Goal: Task Accomplishment & Management: Complete application form

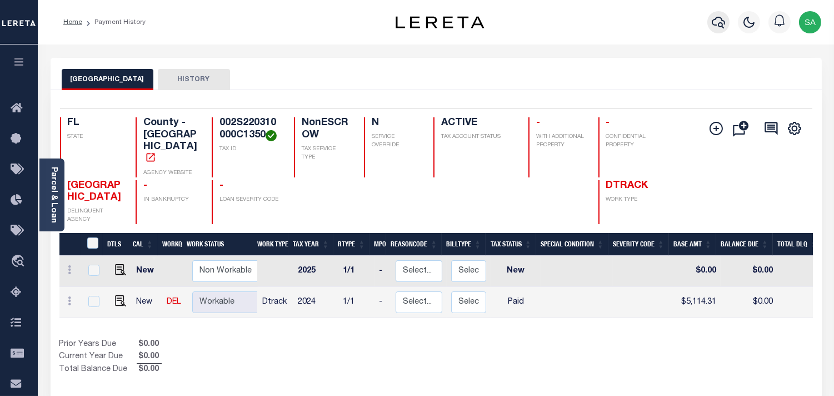
click at [715, 26] on icon "button" at bounding box center [718, 23] width 13 height 12
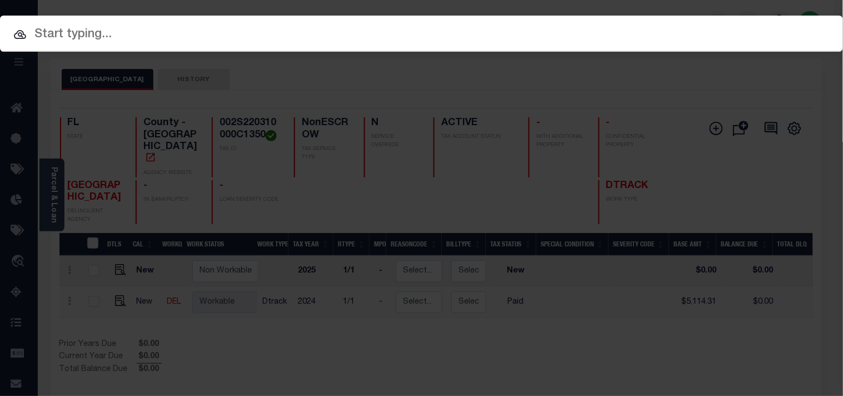
click at [666, 26] on input "text" at bounding box center [421, 34] width 843 height 19
paste input "1700023281"
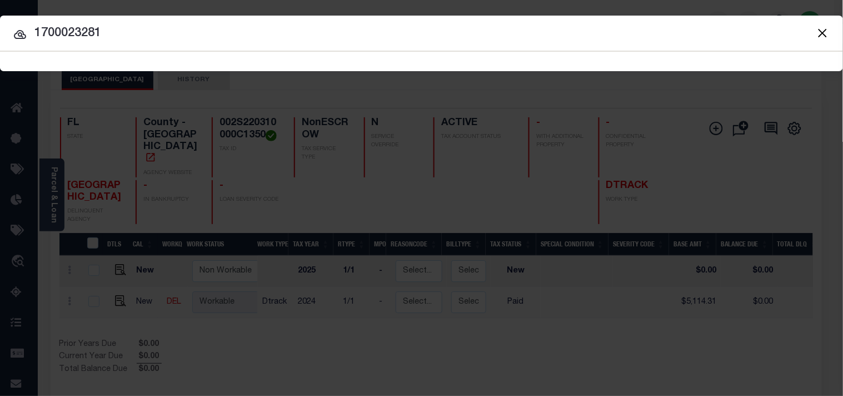
type input "1700023281"
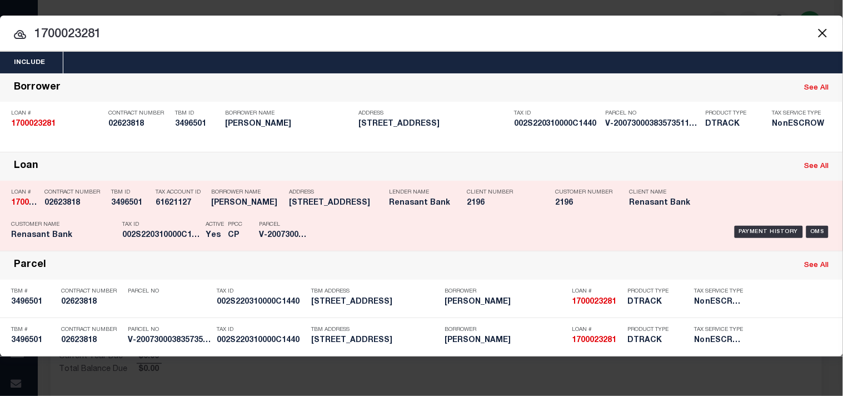
click at [357, 212] on div "Address 612 HARBOR BLVD DESTIN FL 32541" at bounding box center [336, 199] width 94 height 32
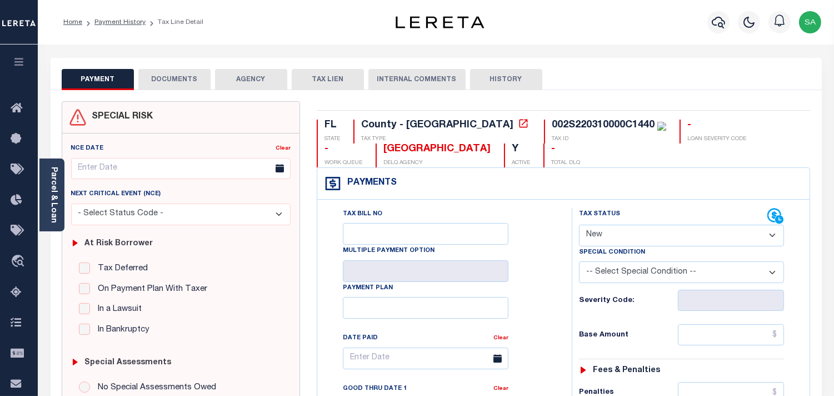
drag, startPoint x: 60, startPoint y: 215, endPoint x: 100, endPoint y: 215, distance: 40.0
click at [60, 215] on div "Parcel & Loan" at bounding box center [51, 194] width 25 height 73
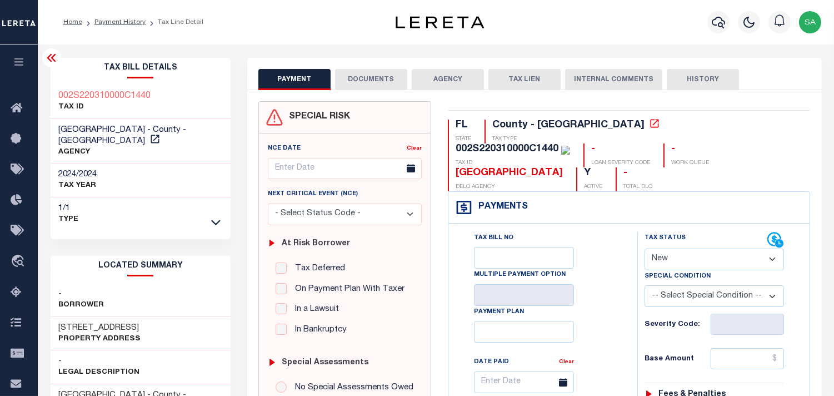
drag, startPoint x: 715, startPoint y: 236, endPoint x: 715, endPoint y: 244, distance: 8.3
click at [715, 248] on select "- Select Status Code - Open Due/Unpaid Paid Incomplete No Tax Due Internal Refu…" at bounding box center [714, 259] width 139 height 22
select select "PYD"
click at [645, 248] on select "- Select Status Code - Open Due/Unpaid Paid Incomplete No Tax Due Internal Refu…" at bounding box center [714, 259] width 139 height 22
type input "[DATE]"
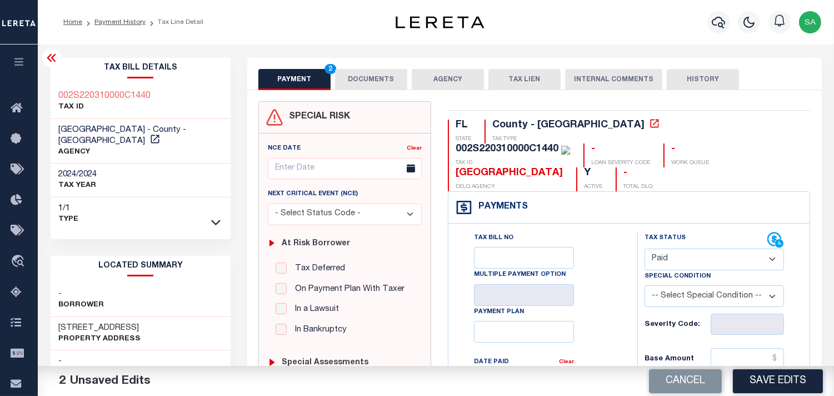
click at [382, 76] on button "DOCUMENTS" at bounding box center [371, 79] width 72 height 21
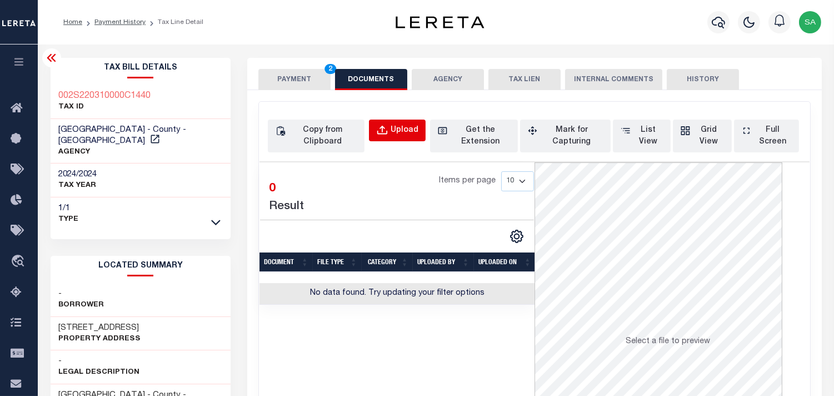
click at [369, 126] on button "Upload" at bounding box center [397, 130] width 57 height 22
select select "POP"
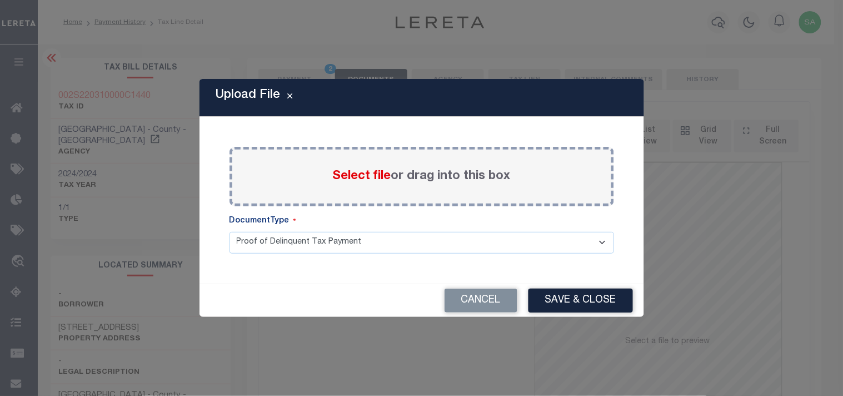
click at [367, 178] on span "Select file" at bounding box center [362, 176] width 58 height 12
click at [0, 0] on input "Select file or drag into this box" at bounding box center [0, 0] width 0 height 0
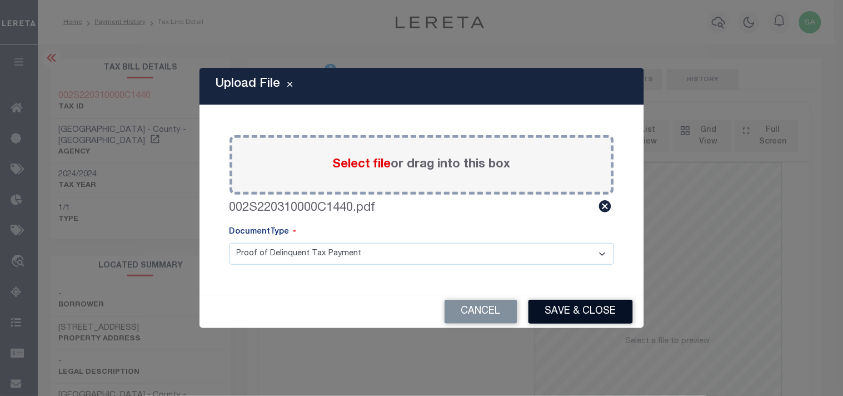
click at [547, 311] on button "Save & Close" at bounding box center [580, 311] width 104 height 24
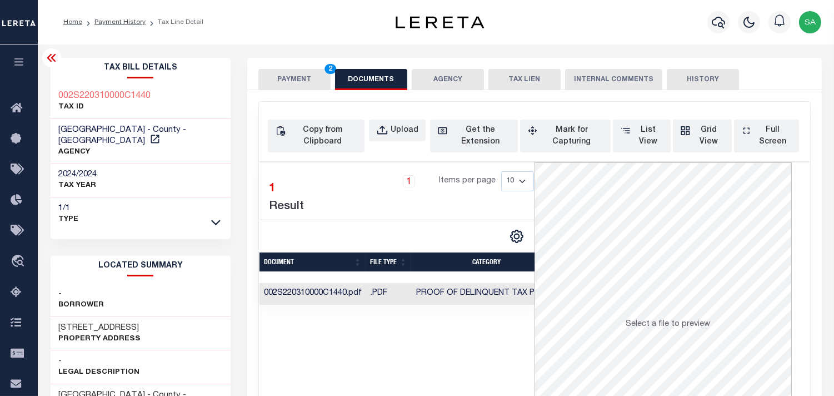
click at [287, 82] on button "PAYMENT 2" at bounding box center [294, 79] width 72 height 21
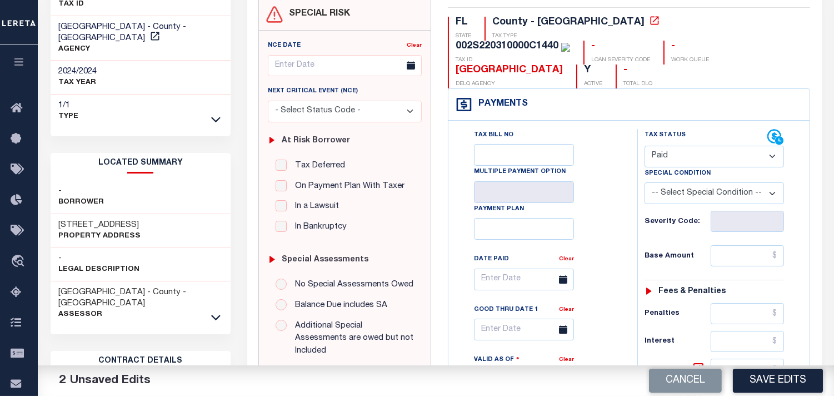
scroll to position [185, 0]
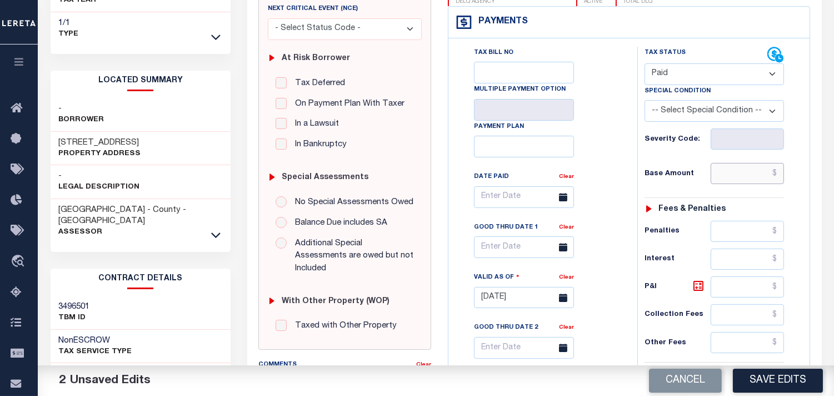
drag, startPoint x: 742, startPoint y: 156, endPoint x: 678, endPoint y: 160, distance: 64.0
click at [742, 163] on input "text" at bounding box center [747, 173] width 73 height 21
paste input "29,180.91"
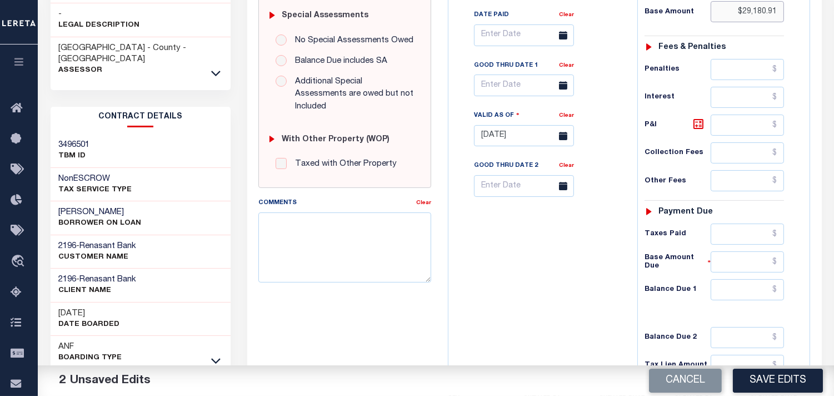
scroll to position [444, 0]
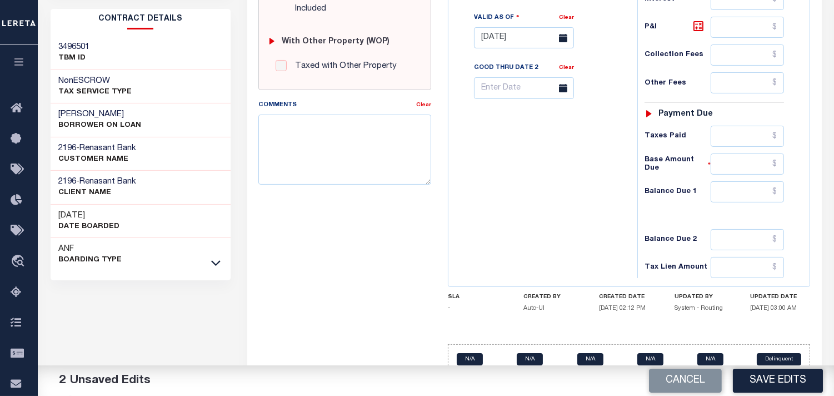
type input "$29,180.91"
click at [737, 181] on input "text" at bounding box center [747, 191] width 73 height 21
type input "$0.00"
click at [595, 167] on div "Tax Bill No Multiple Payment Option Payment Plan Clear" at bounding box center [540, 32] width 178 height 491
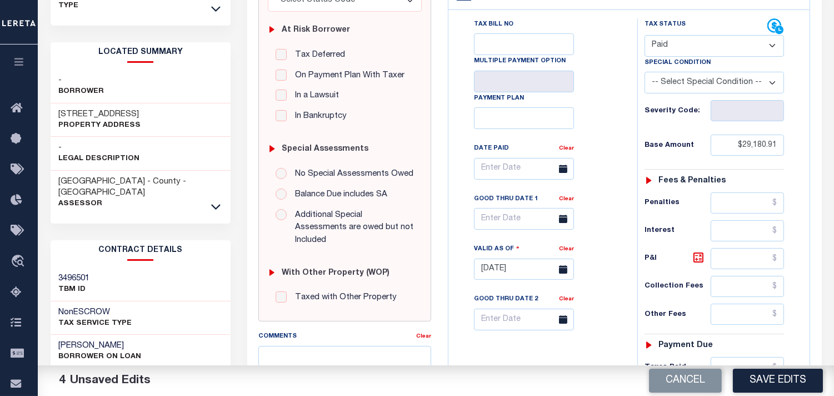
scroll to position [74, 0]
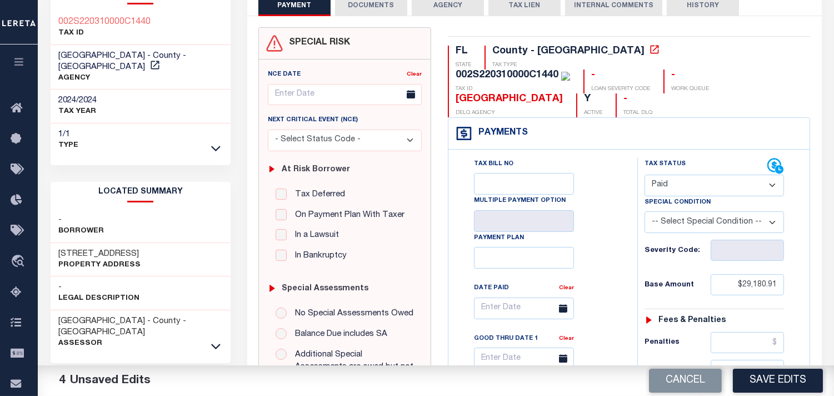
click at [352, 12] on button "DOCUMENTS" at bounding box center [371, 5] width 72 height 21
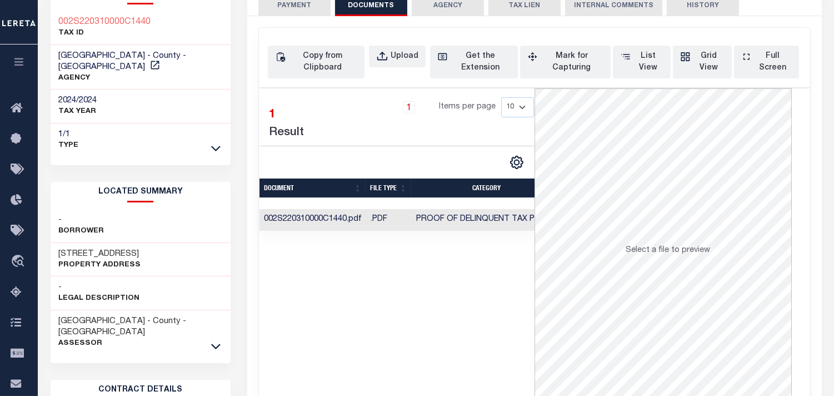
click at [276, 10] on button "PAYMENT 4" at bounding box center [294, 5] width 72 height 21
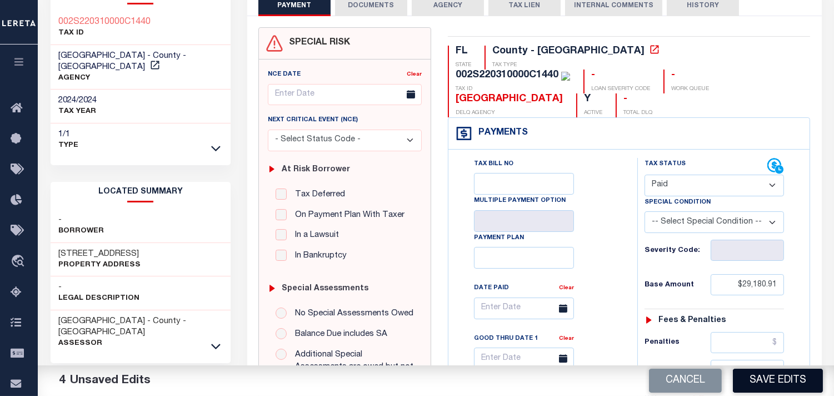
click at [751, 381] on button "Save Edits" at bounding box center [778, 380] width 90 height 24
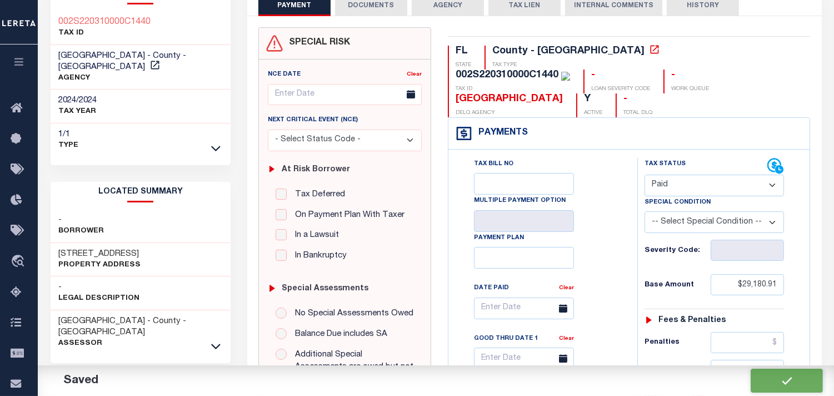
checkbox input "false"
type input "$29,180.91"
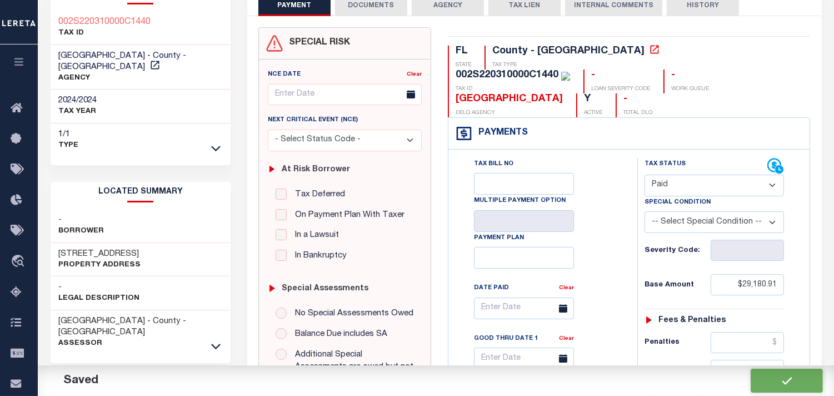
type input "$0"
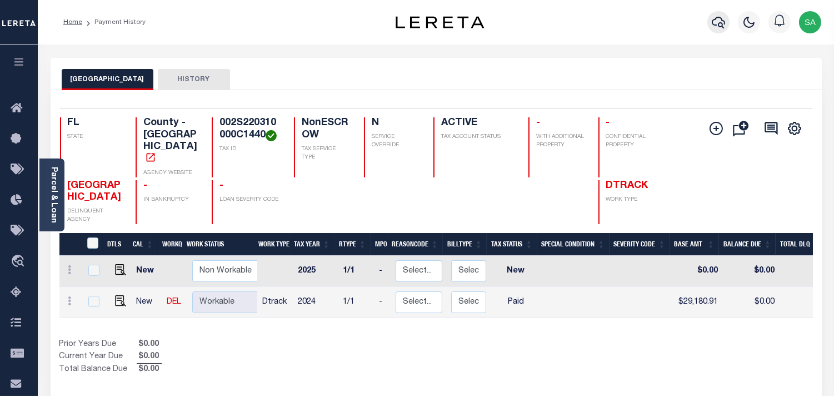
click at [725, 19] on icon "button" at bounding box center [718, 22] width 13 height 13
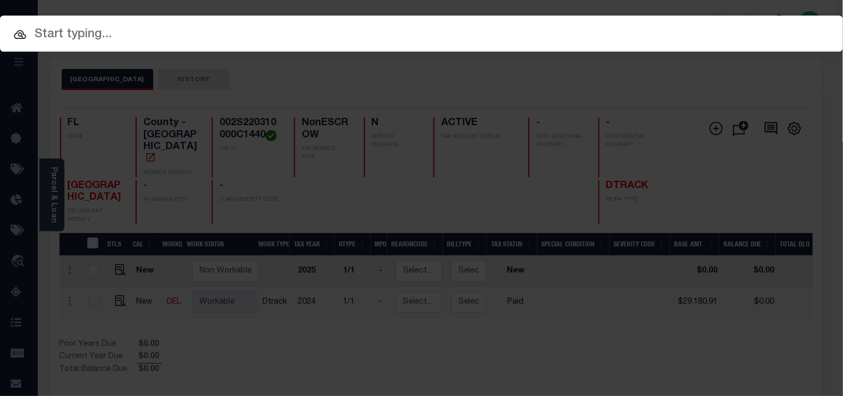
click at [647, 25] on input "text" at bounding box center [421, 34] width 843 height 19
paste input "1700023585"
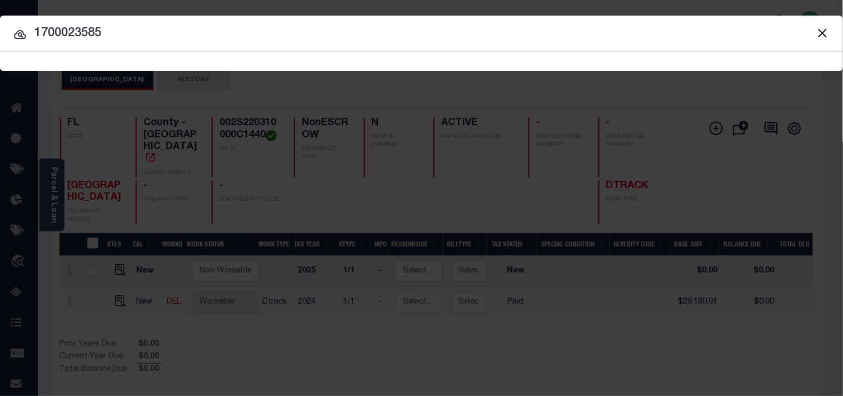
type input "1700023585"
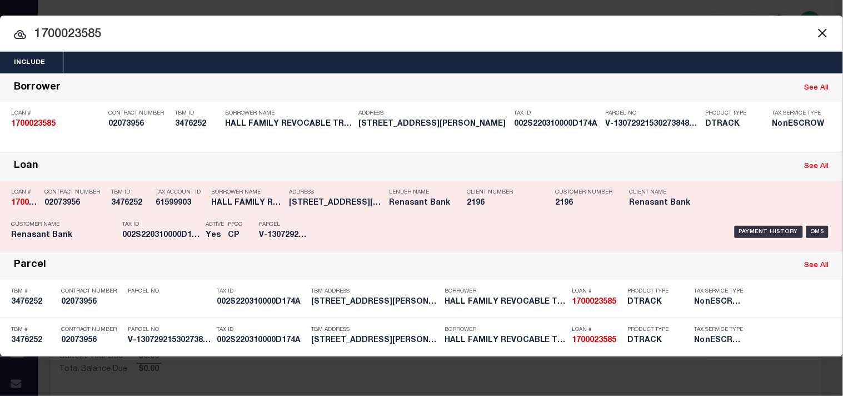
click at [343, 215] on div "Address 336 SIBERT AVE DESTIN FL 32541" at bounding box center [336, 199] width 94 height 32
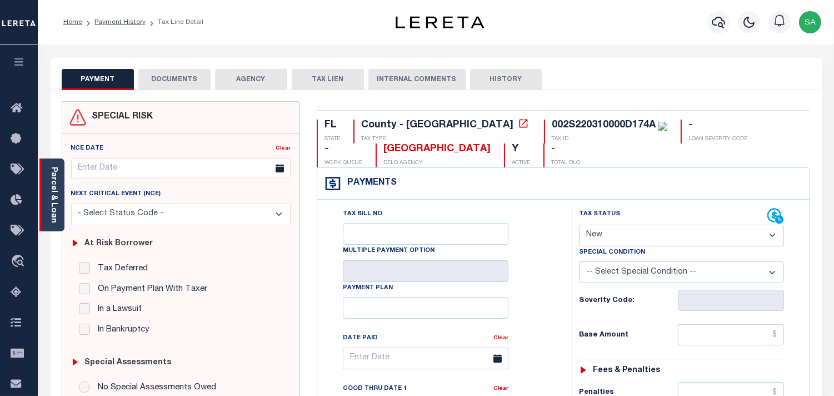
click at [53, 212] on link "Parcel & Loan" at bounding box center [53, 195] width 8 height 56
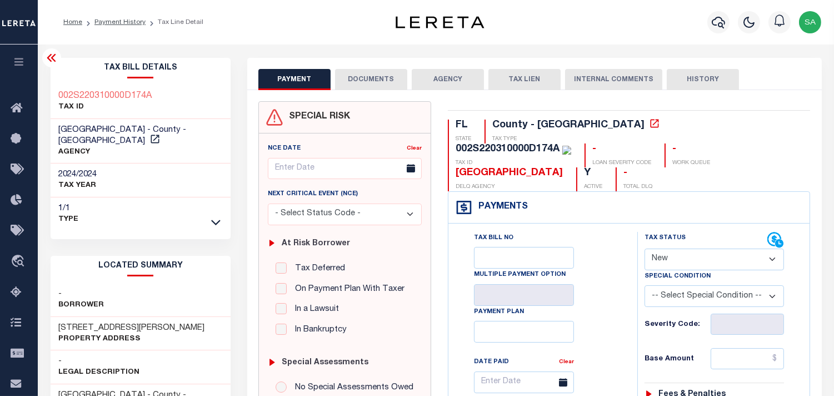
click at [688, 248] on select "- Select Status Code - Open Due/Unpaid Paid Incomplete No Tax Due Internal Refu…" at bounding box center [714, 259] width 139 height 22
select select "PYD"
click at [645, 248] on select "- Select Status Code - Open Due/Unpaid Paid Incomplete No Tax Due Internal Refu…" at bounding box center [714, 259] width 139 height 22
type input "[DATE]"
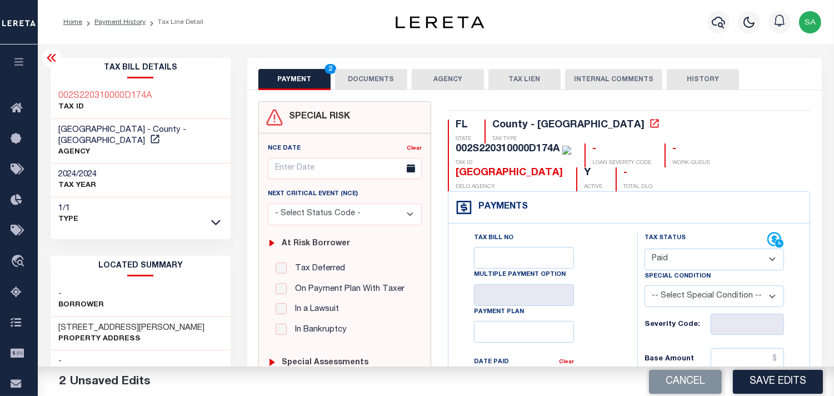
click at [403, 78] on button "DOCUMENTS" at bounding box center [371, 79] width 72 height 21
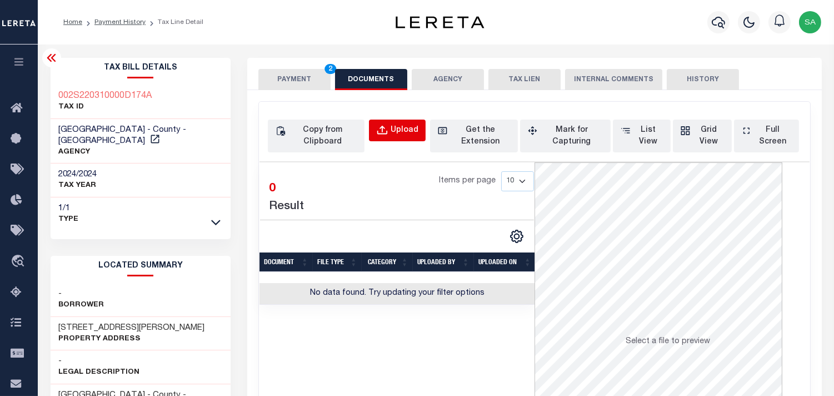
click at [389, 131] on button "Upload" at bounding box center [397, 130] width 57 height 22
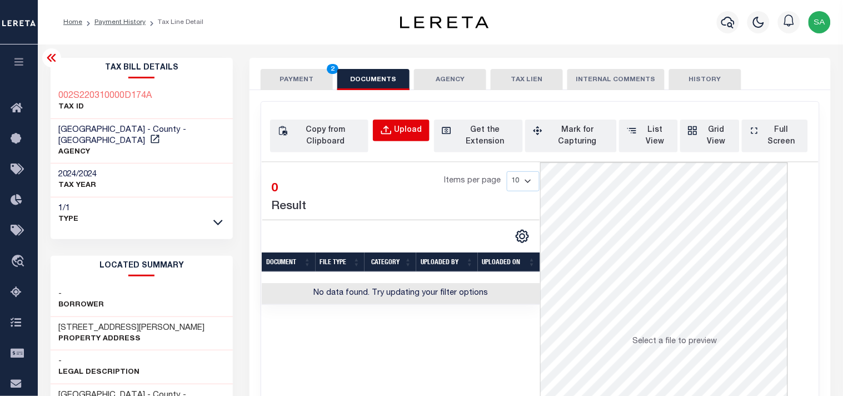
select select "POP"
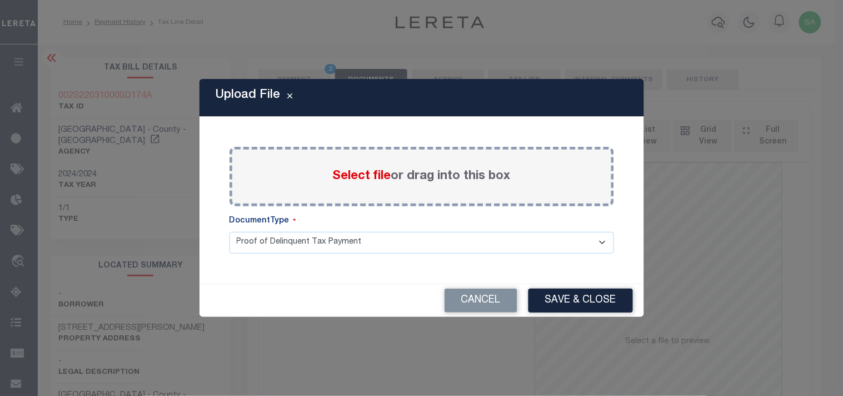
click at [367, 170] on span "Select file" at bounding box center [362, 176] width 58 height 12
click at [0, 0] on input "Select file or drag into this box" at bounding box center [0, 0] width 0 height 0
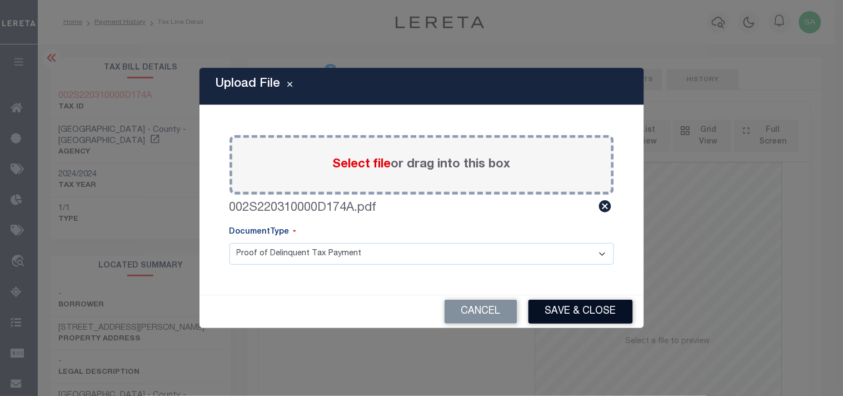
click at [563, 306] on button "Save & Close" at bounding box center [580, 311] width 104 height 24
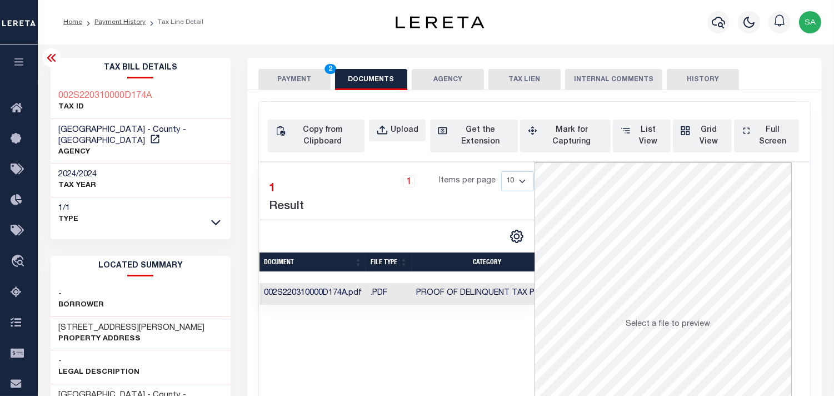
click at [306, 82] on button "PAYMENT 2" at bounding box center [294, 79] width 72 height 21
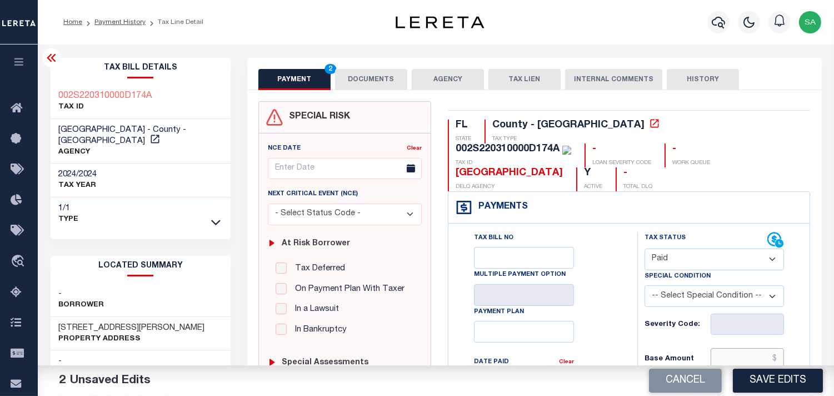
click at [742, 348] on input "text" at bounding box center [747, 358] width 73 height 21
paste input "7,523.68"
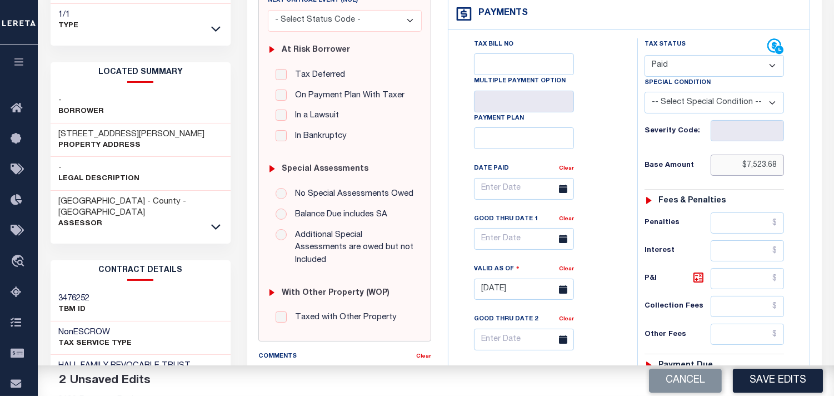
scroll to position [308, 0]
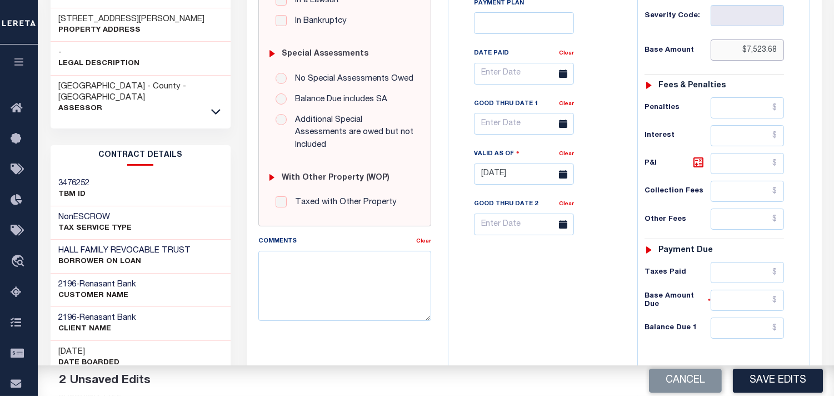
type input "$7,523.68"
click at [757, 317] on input "text" at bounding box center [747, 327] width 73 height 21
type input "$0.00"
click at [593, 293] on div "Tax Bill No Multiple Payment Option Payment Plan Clear" at bounding box center [540, 168] width 178 height 491
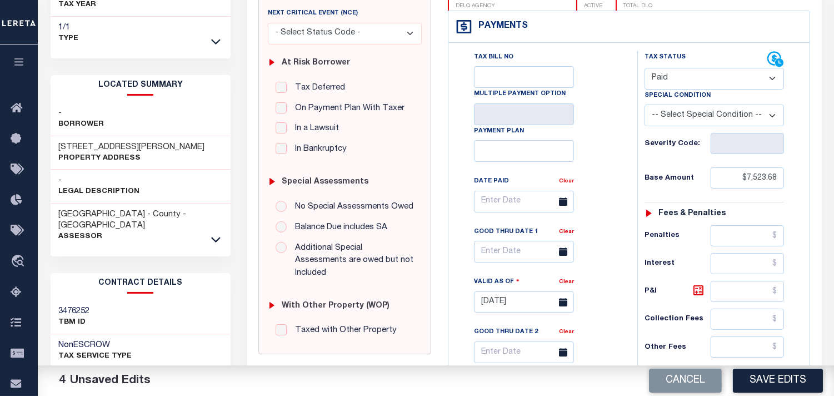
scroll to position [0, 0]
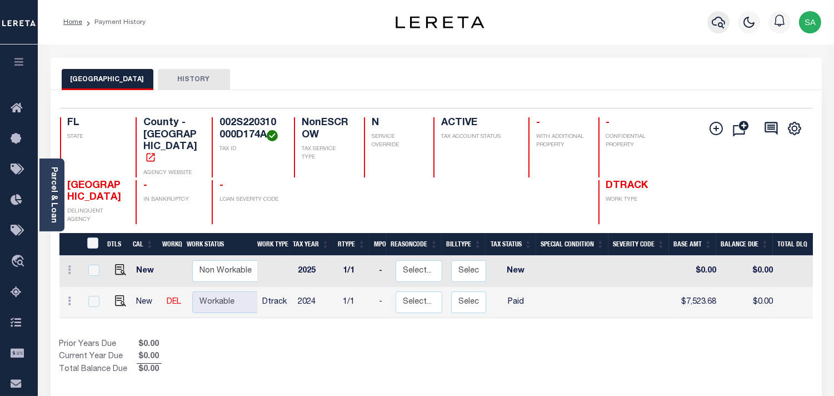
click at [721, 24] on icon "button" at bounding box center [718, 22] width 13 height 13
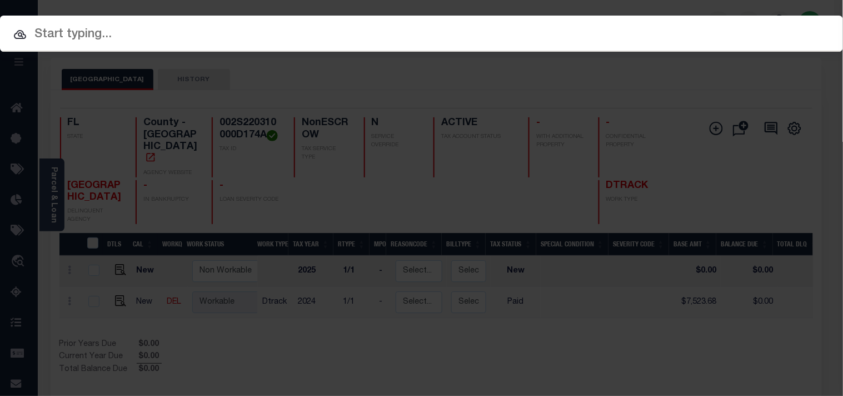
click at [637, 25] on input "text" at bounding box center [421, 34] width 843 height 19
paste input "4230000421"
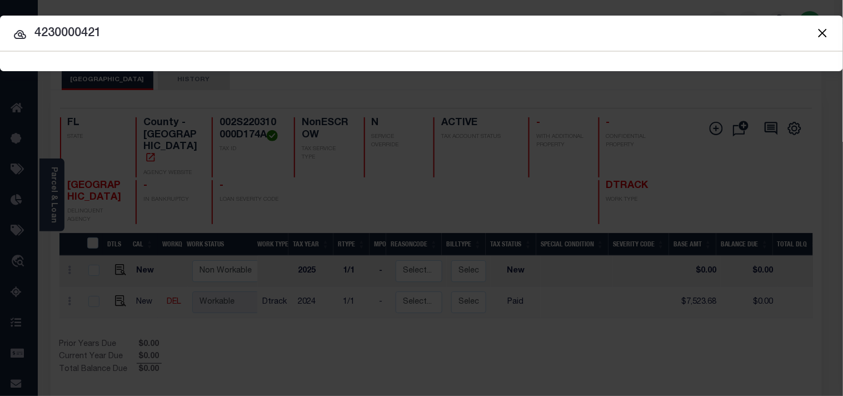
type input "4230000421"
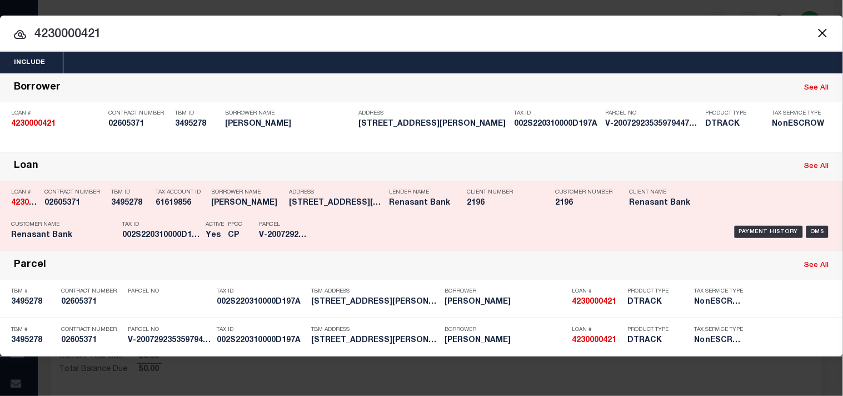
click at [314, 223] on div "Parcel V-20072923535979447122291" at bounding box center [284, 232] width 67 height 32
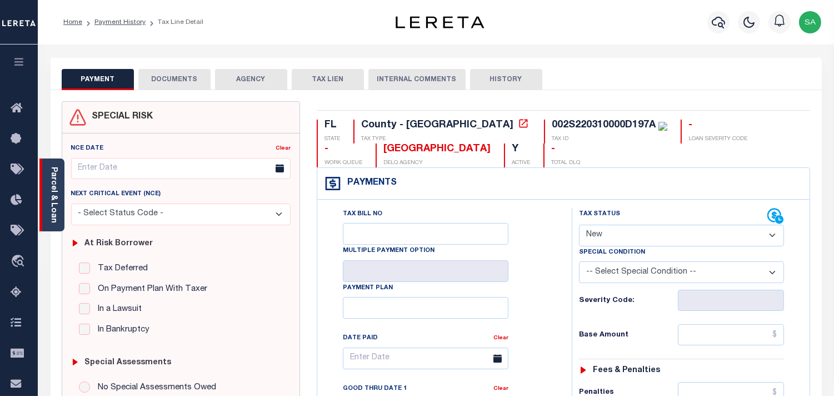
click at [61, 206] on div "Parcel & Loan" at bounding box center [51, 194] width 25 height 73
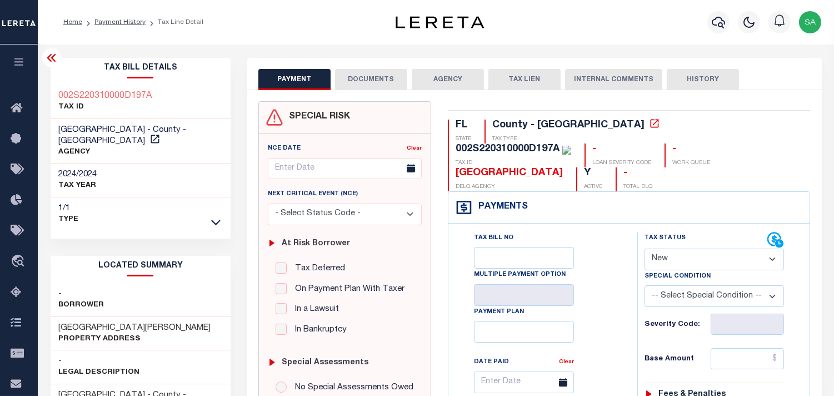
drag, startPoint x: 671, startPoint y: 237, endPoint x: 672, endPoint y: 246, distance: 9.5
click at [671, 248] on select "- Select Status Code - Open Due/Unpaid Paid Incomplete No Tax Due Internal Refu…" at bounding box center [714, 259] width 139 height 22
select select "PYD"
click at [645, 248] on select "- Select Status Code - Open Due/Unpaid Paid Incomplete No Tax Due Internal Refu…" at bounding box center [714, 259] width 139 height 22
type input "[DATE]"
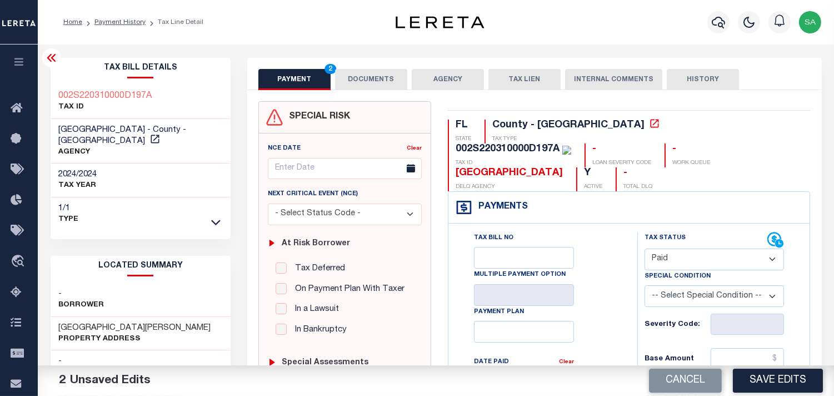
click at [378, 82] on button "DOCUMENTS" at bounding box center [371, 79] width 72 height 21
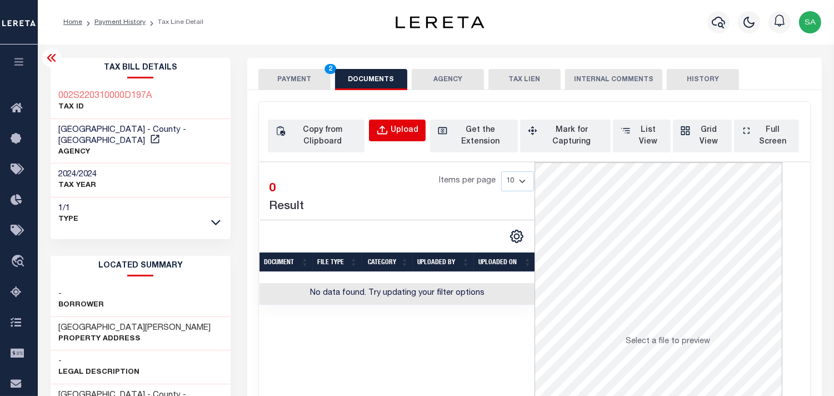
click at [398, 120] on button "Upload" at bounding box center [397, 130] width 57 height 22
select select "POP"
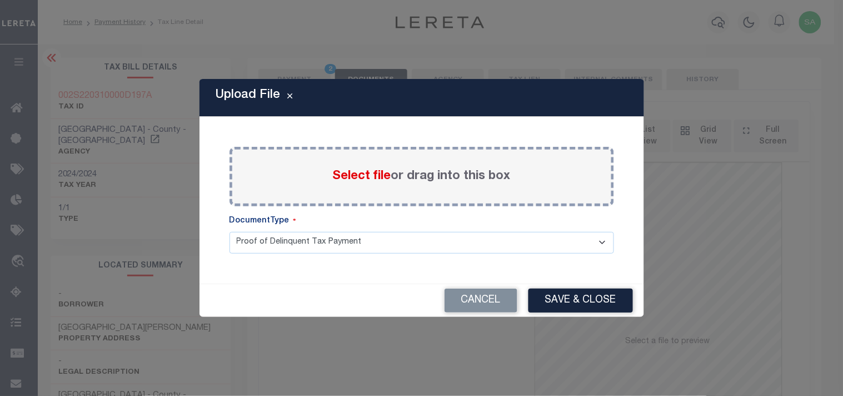
click at [352, 173] on span "Select file" at bounding box center [362, 176] width 58 height 12
click at [0, 0] on input "Select file or drag into this box" at bounding box center [0, 0] width 0 height 0
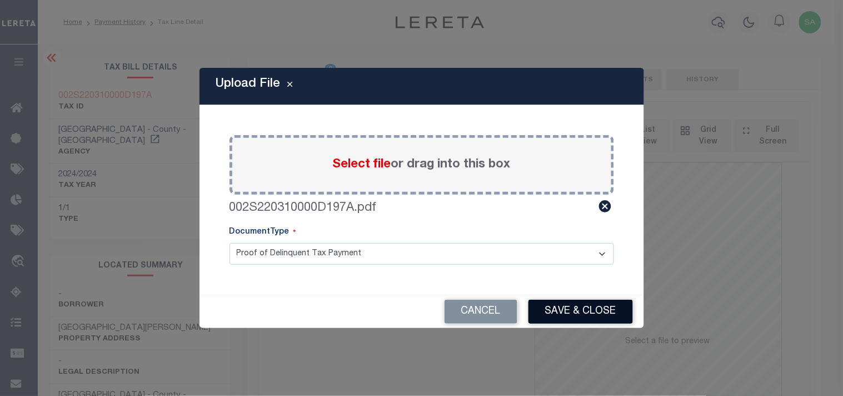
click at [585, 307] on button "Save & Close" at bounding box center [580, 311] width 104 height 24
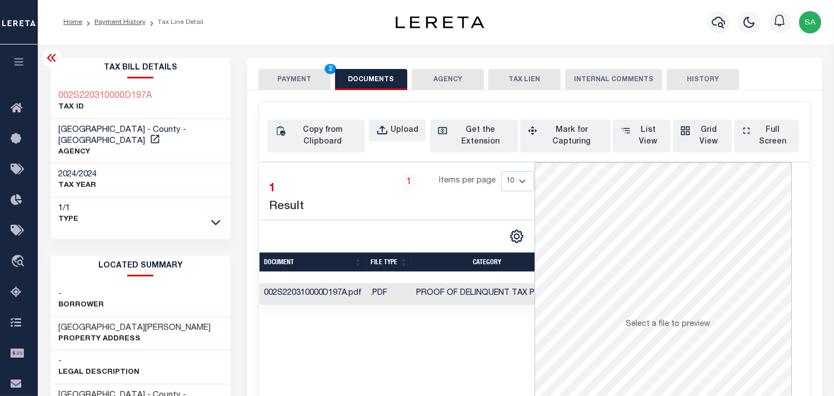
click at [277, 78] on button "PAYMENT 2" at bounding box center [294, 79] width 72 height 21
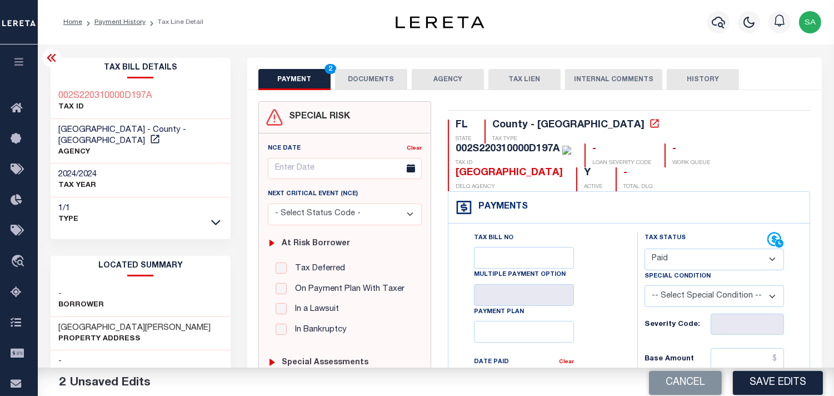
scroll to position [247, 0]
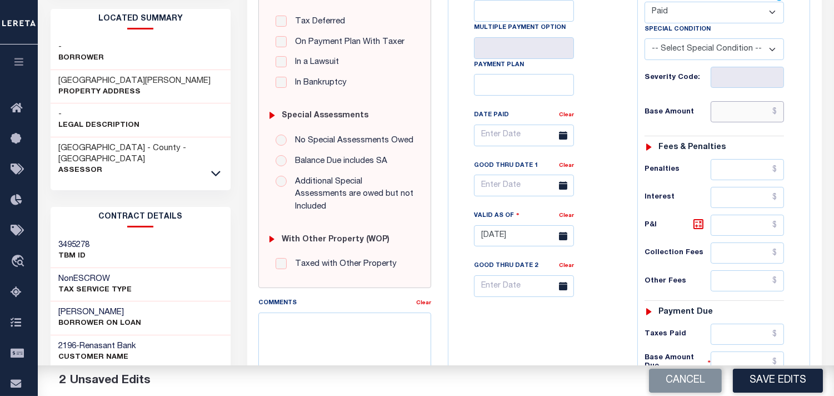
drag, startPoint x: 725, startPoint y: 91, endPoint x: 697, endPoint y: 91, distance: 27.2
click at [725, 101] on input "text" at bounding box center [747, 111] width 73 height 21
paste input "923.18"
type input "$923.18"
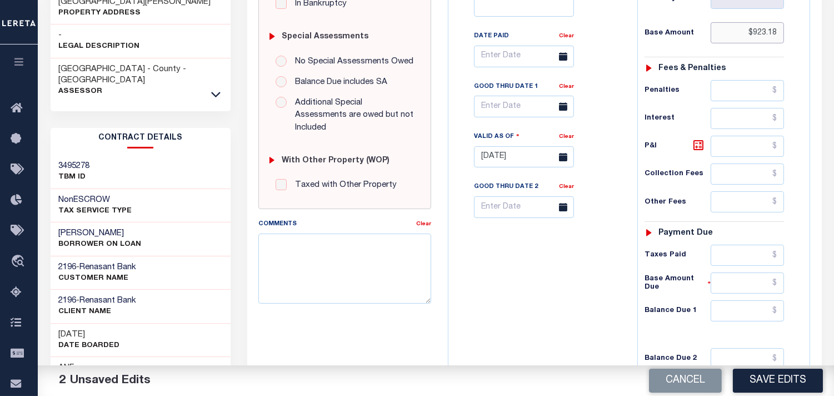
scroll to position [444, 0]
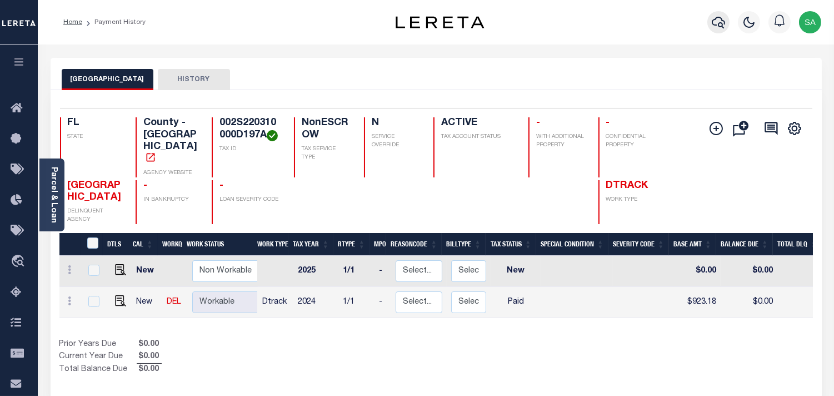
click at [717, 18] on icon "button" at bounding box center [718, 23] width 13 height 12
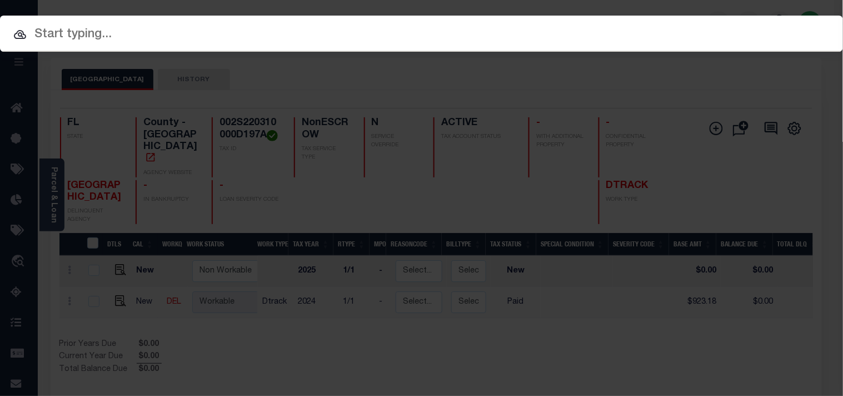
click at [620, 32] on input "text" at bounding box center [421, 34] width 843 height 19
paste input "4160003044"
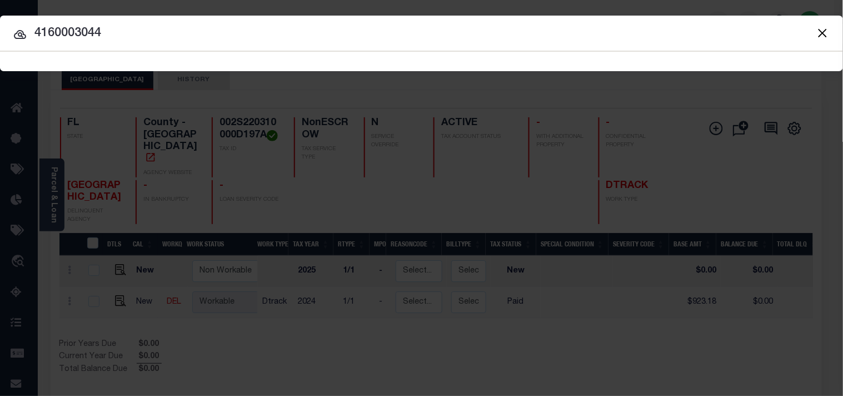
type input "4160003044"
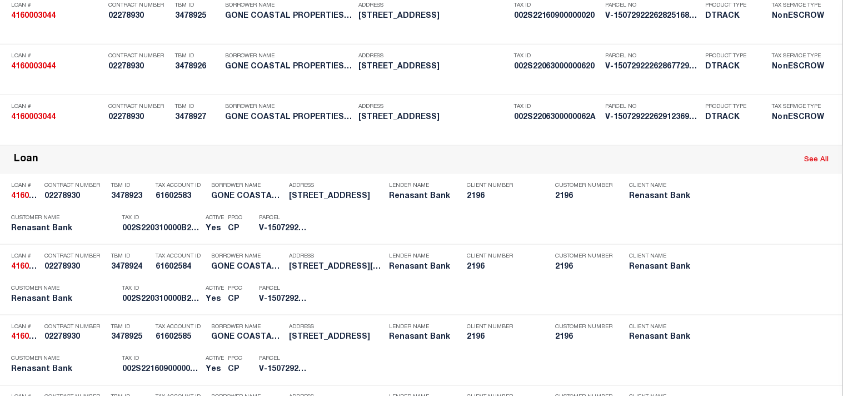
scroll to position [623, 0]
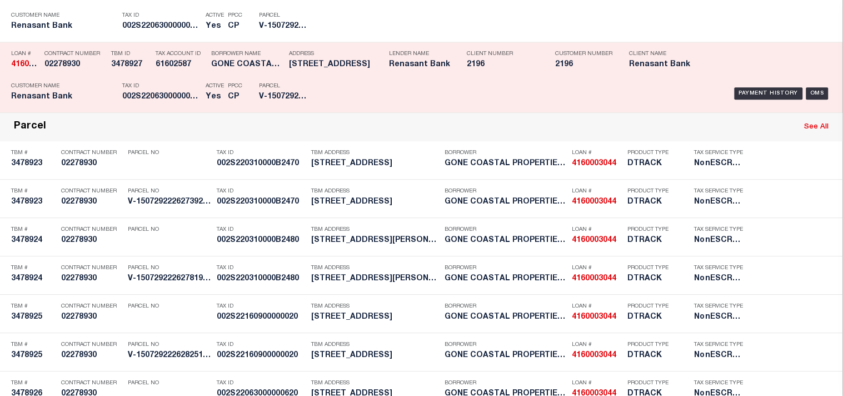
click at [193, 89] on p "Tax ID" at bounding box center [161, 86] width 78 height 7
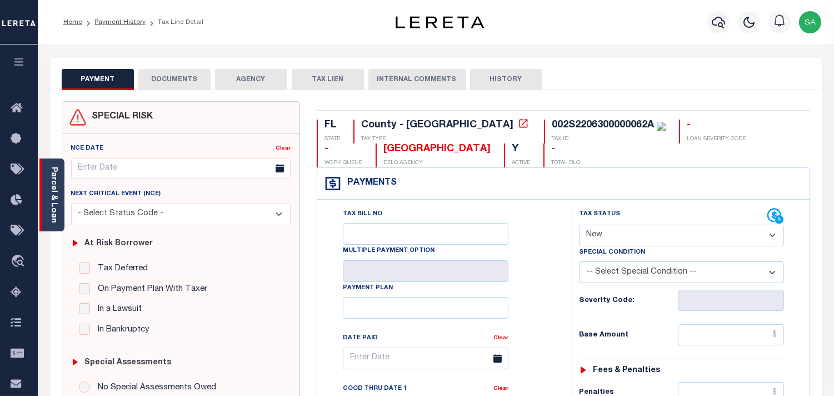
click at [47, 213] on div "Parcel & Loan" at bounding box center [51, 194] width 25 height 73
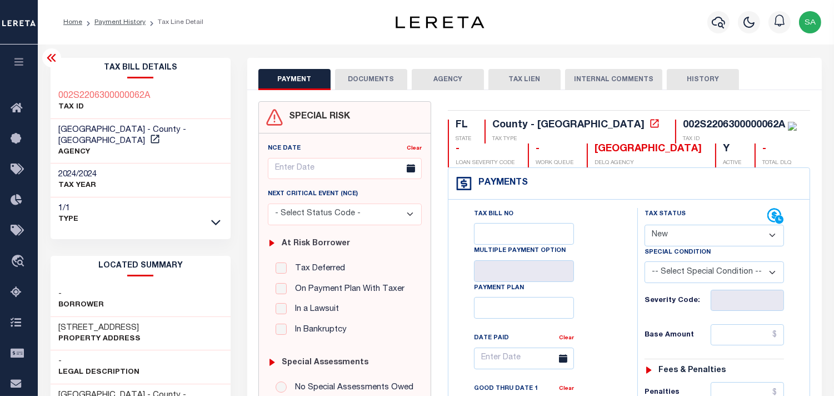
drag, startPoint x: 653, startPoint y: 235, endPoint x: 660, endPoint y: 242, distance: 10.2
click at [653, 235] on select "- Select Status Code - Open Due/Unpaid Paid Incomplete No Tax Due Internal Refu…" at bounding box center [714, 235] width 139 height 22
select select "PYD"
click at [645, 225] on select "- Select Status Code - Open Due/Unpaid Paid Incomplete No Tax Due Internal Refu…" at bounding box center [714, 235] width 139 height 22
type input "[DATE]"
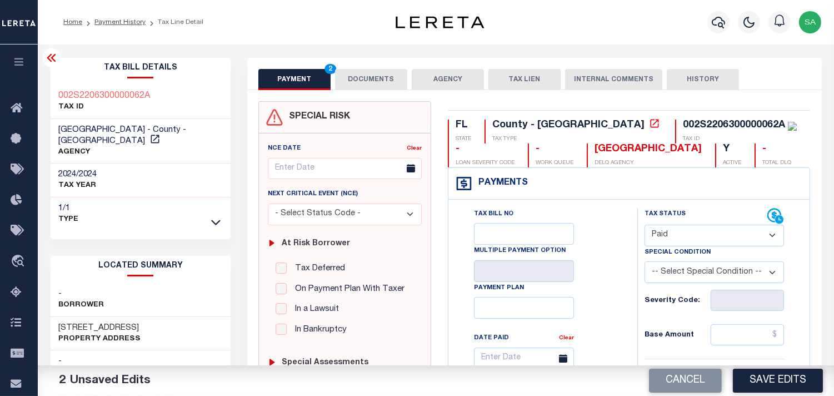
click at [685, 241] on select "- Select Status Code - Open Due/Unpaid Paid Incomplete No Tax Due Internal Refu…" at bounding box center [714, 235] width 139 height 22
click at [645, 225] on select "- Select Status Code - Open Due/Unpaid Paid Incomplete No Tax Due Internal Refu…" at bounding box center [714, 235] width 139 height 22
click at [344, 75] on button "DOCUMENTS" at bounding box center [371, 79] width 72 height 21
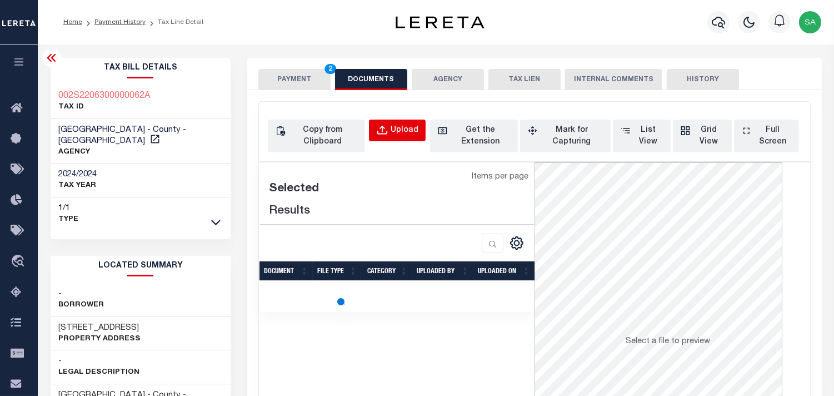
click at [411, 132] on div "Upload" at bounding box center [405, 130] width 28 height 12
select select "POP"
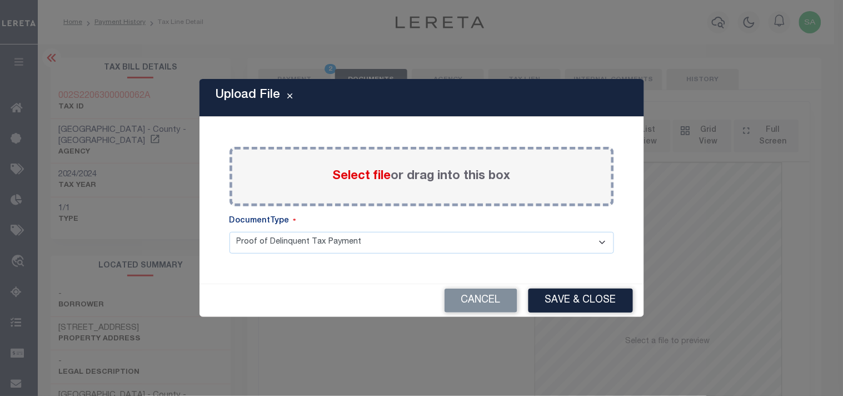
click at [371, 176] on span "Select file" at bounding box center [362, 176] width 58 height 12
click at [0, 0] on input "Select file or drag into this box" at bounding box center [0, 0] width 0 height 0
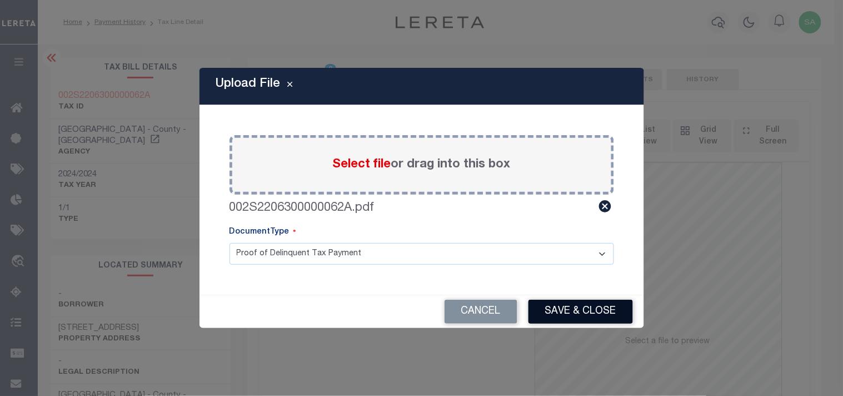
click at [592, 314] on button "Save & Close" at bounding box center [580, 311] width 104 height 24
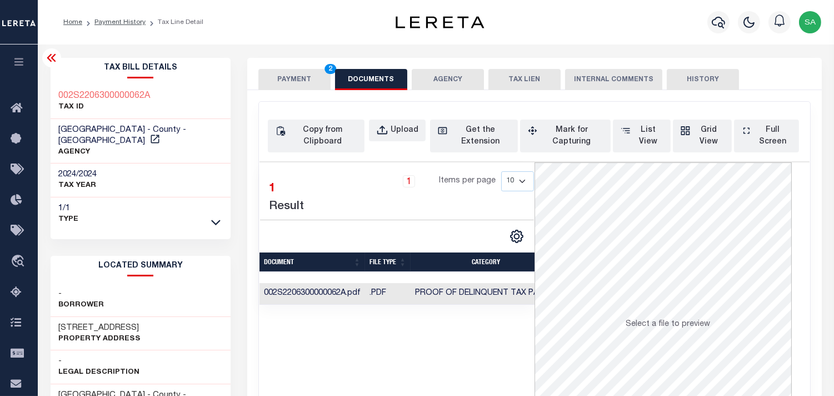
click at [313, 82] on button "PAYMENT 2" at bounding box center [294, 79] width 72 height 21
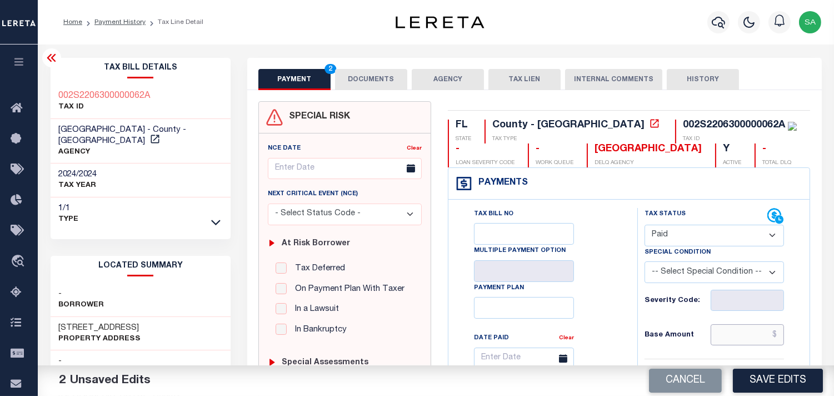
click at [712, 325] on input "text" at bounding box center [747, 334] width 73 height 21
paste input "7,431.65"
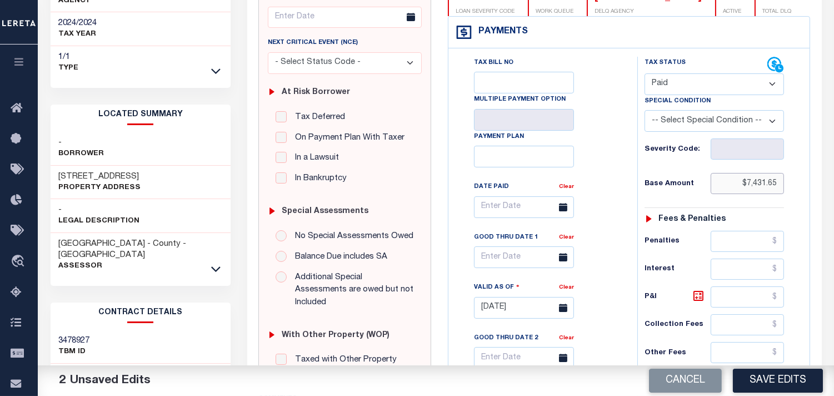
scroll to position [308, 0]
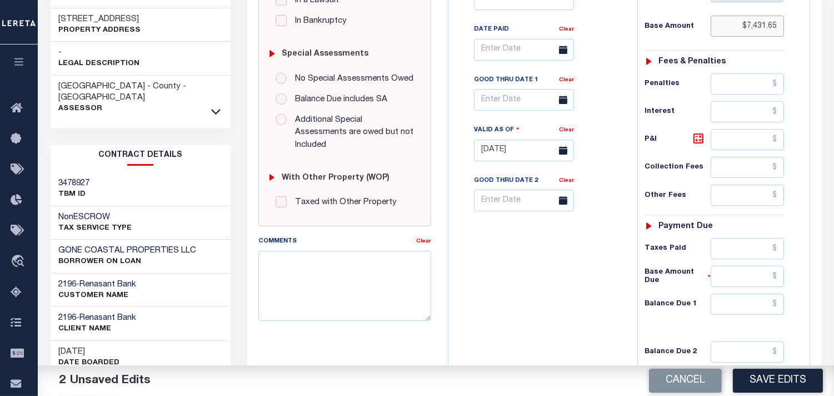
type input "$7,431.65"
click at [740, 306] on input "text" at bounding box center [747, 303] width 73 height 21
type input "$0.00"
click at [561, 298] on div "Tax Bill No Multiple Payment Option Payment Plan Clear" at bounding box center [540, 144] width 178 height 491
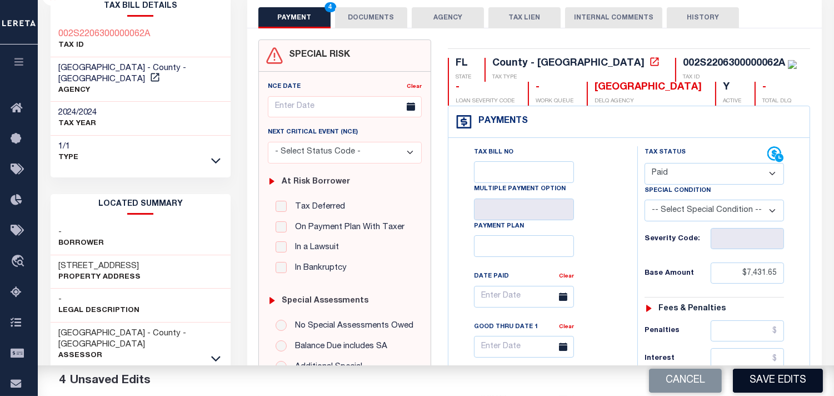
click at [755, 376] on button "Save Edits" at bounding box center [778, 380] width 90 height 24
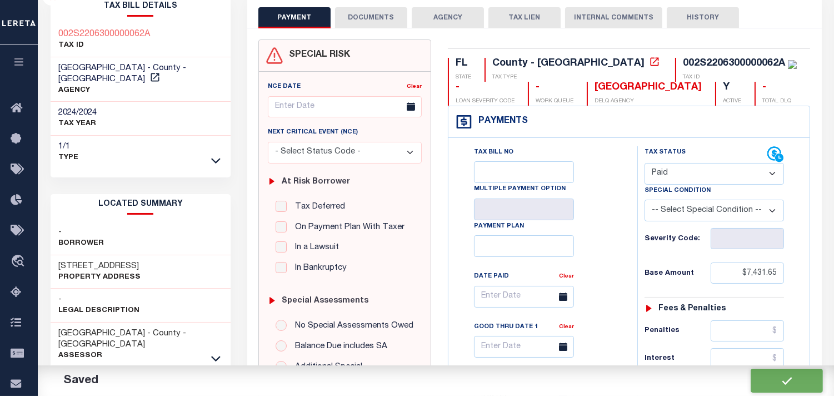
checkbox input "false"
type input "$7,431.65"
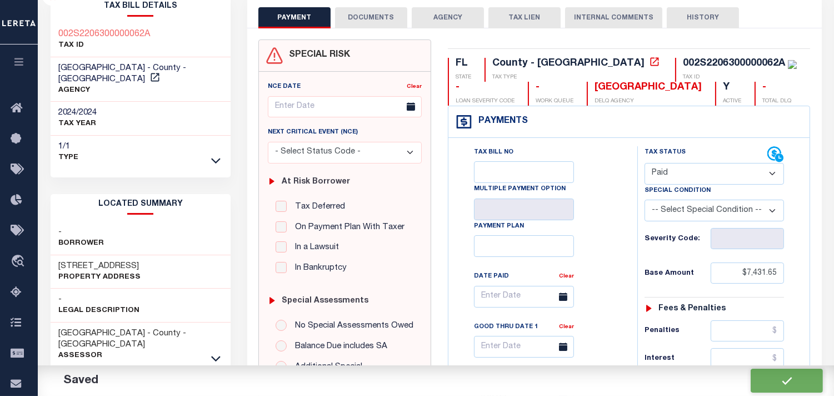
type input "$0"
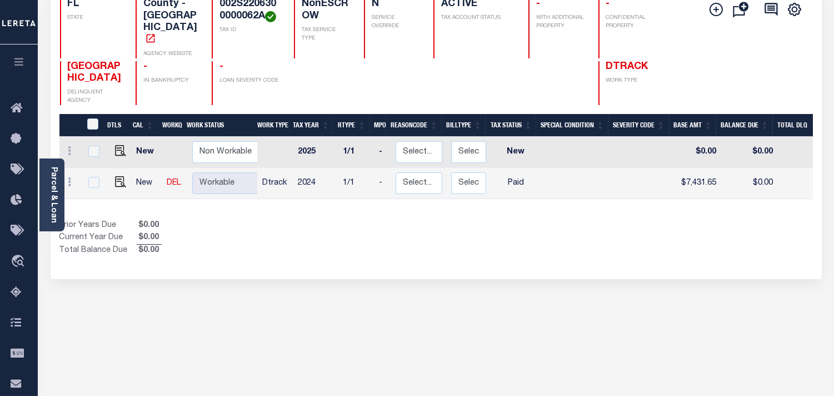
scroll to position [185, 0]
